Goal: Information Seeking & Learning: Learn about a topic

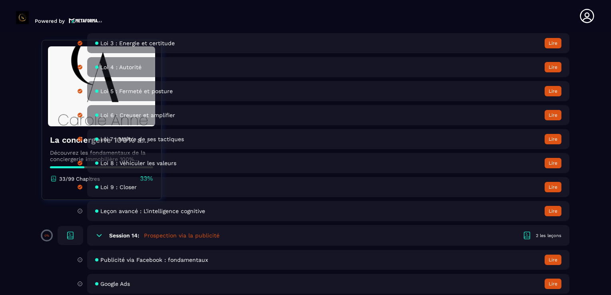
scroll to position [1360, 0]
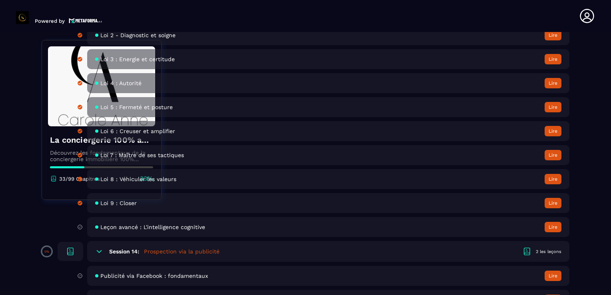
click at [387, 230] on div "Leçon avancé : L'intelligence cognitive Lire" at bounding box center [328, 227] width 482 height 20
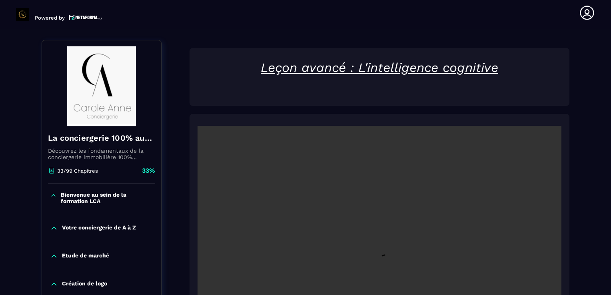
scroll to position [83, 0]
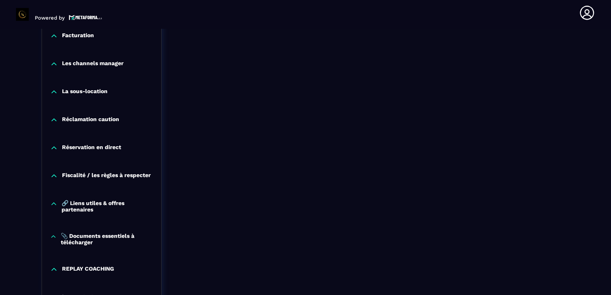
scroll to position [915, 0]
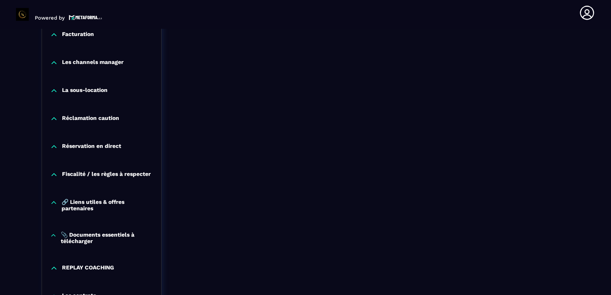
click at [79, 238] on p "📎 Documents essentiels à télécharger" at bounding box center [107, 238] width 92 height 13
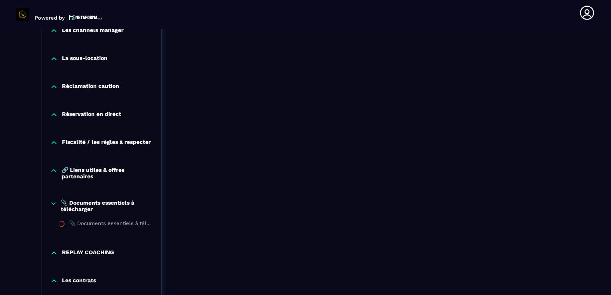
scroll to position [1001, 0]
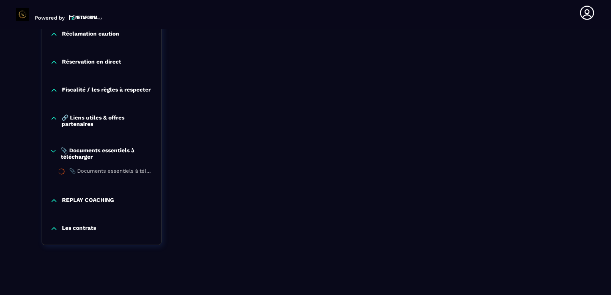
click at [72, 231] on p "Les contrats" at bounding box center [79, 229] width 34 height 8
click at [91, 147] on p "📎 Documents essentiels à télécharger" at bounding box center [107, 153] width 92 height 13
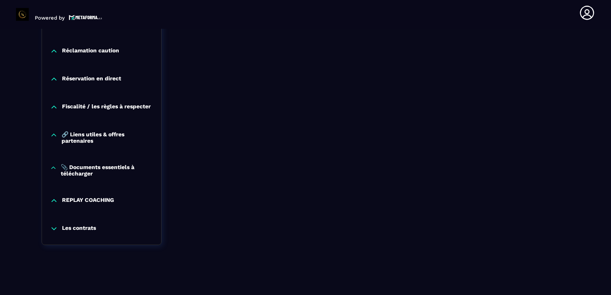
scroll to position [984, 0]
click at [78, 229] on p "Les contrats" at bounding box center [79, 229] width 34 height 8
click at [86, 204] on p "REPLAY COACHING" at bounding box center [88, 201] width 52 height 8
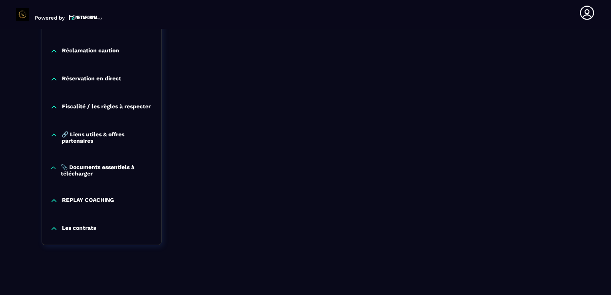
scroll to position [1001, 0]
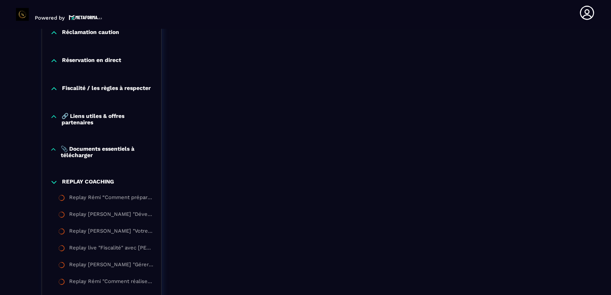
click at [96, 184] on p "REPLAY COACHING" at bounding box center [88, 182] width 52 height 8
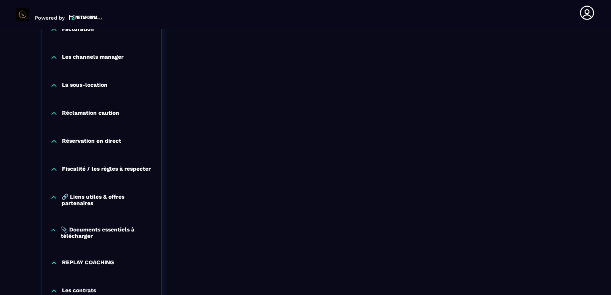
scroll to position [920, 0]
click at [114, 170] on p "Fiscalité / les règles à respecter" at bounding box center [106, 170] width 89 height 8
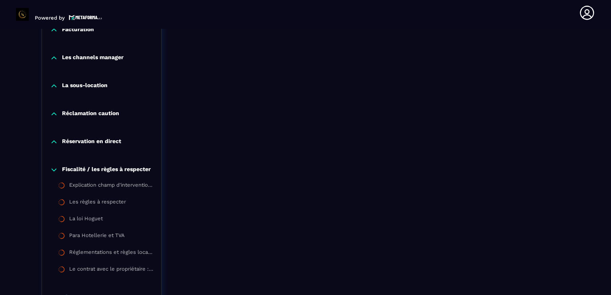
click at [114, 170] on p "Fiscalité / les règles à respecter" at bounding box center [106, 170] width 89 height 8
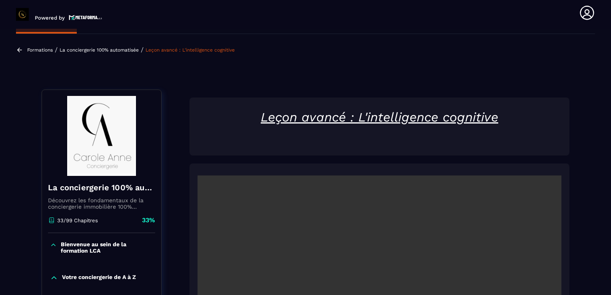
scroll to position [0, 0]
